Goal: Navigation & Orientation: Find specific page/section

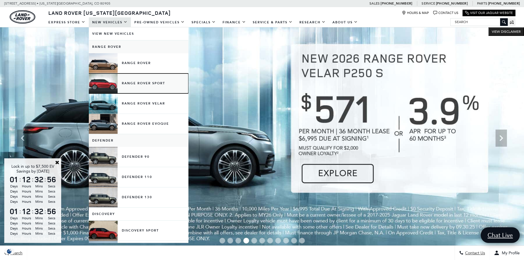
click at [139, 85] on link "Range Rover Sport" at bounding box center [139, 84] width 100 height 20
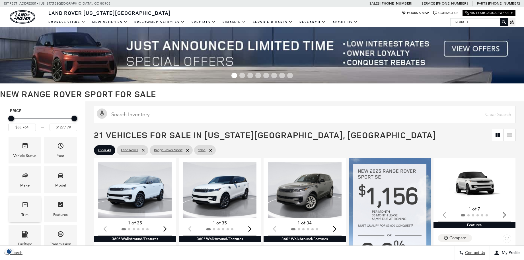
click at [22, 206] on icon "Trim" at bounding box center [25, 204] width 7 height 7
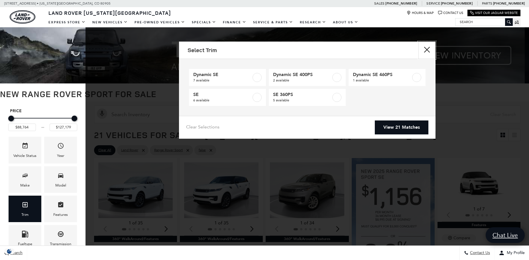
click at [430, 48] on button "close" at bounding box center [426, 50] width 17 height 17
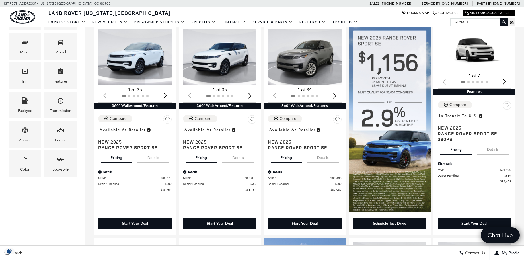
scroll to position [131, 0]
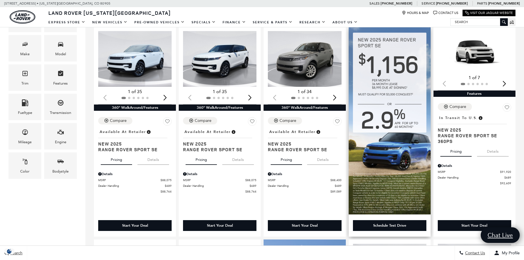
click at [401, 150] on img at bounding box center [390, 121] width 82 height 188
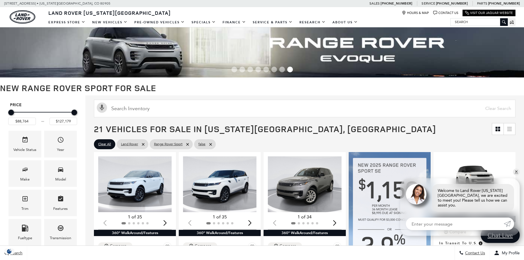
scroll to position [0, 0]
